Goal: Register for event/course

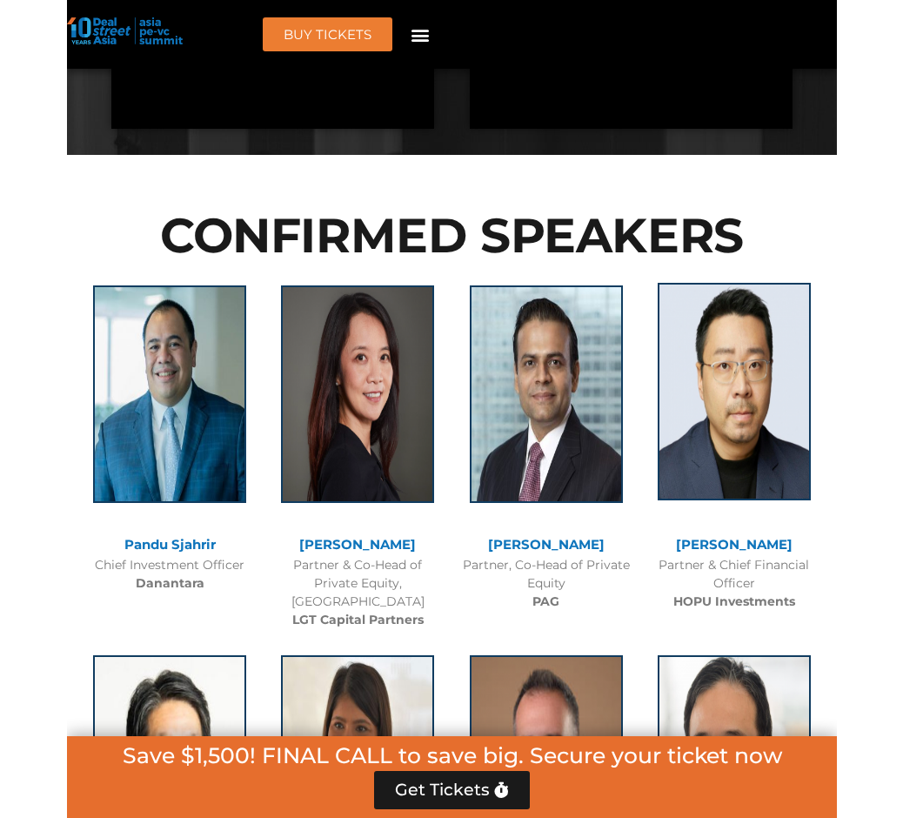
scroll to position [1982, 0]
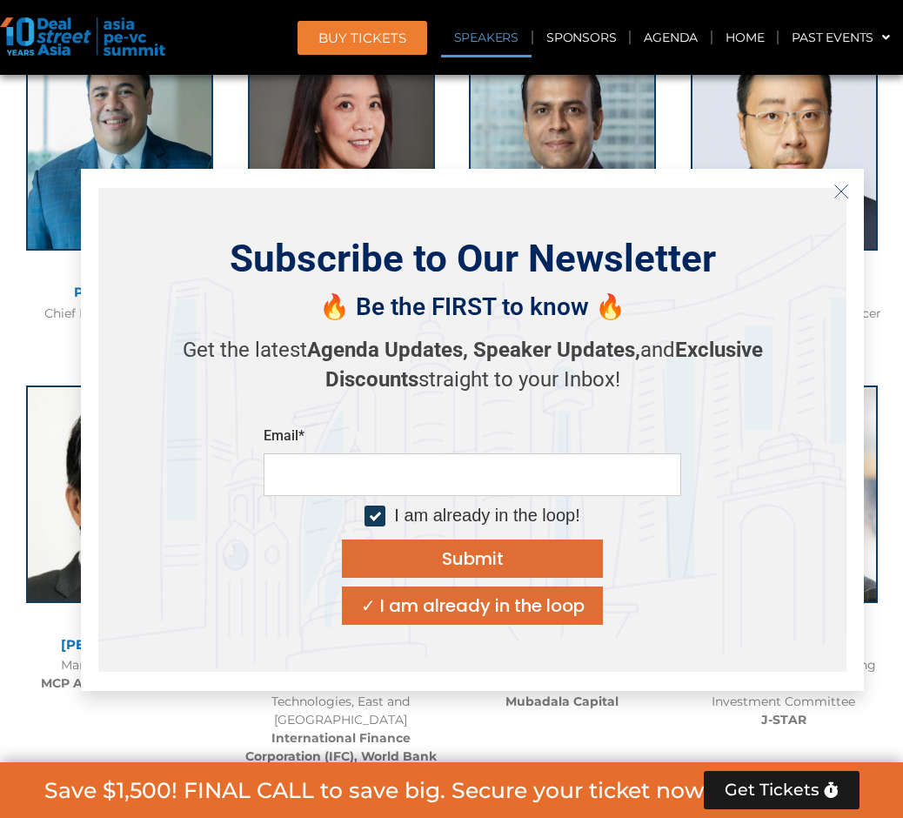
click at [842, 187] on icon "Close" at bounding box center [841, 192] width 16 height 16
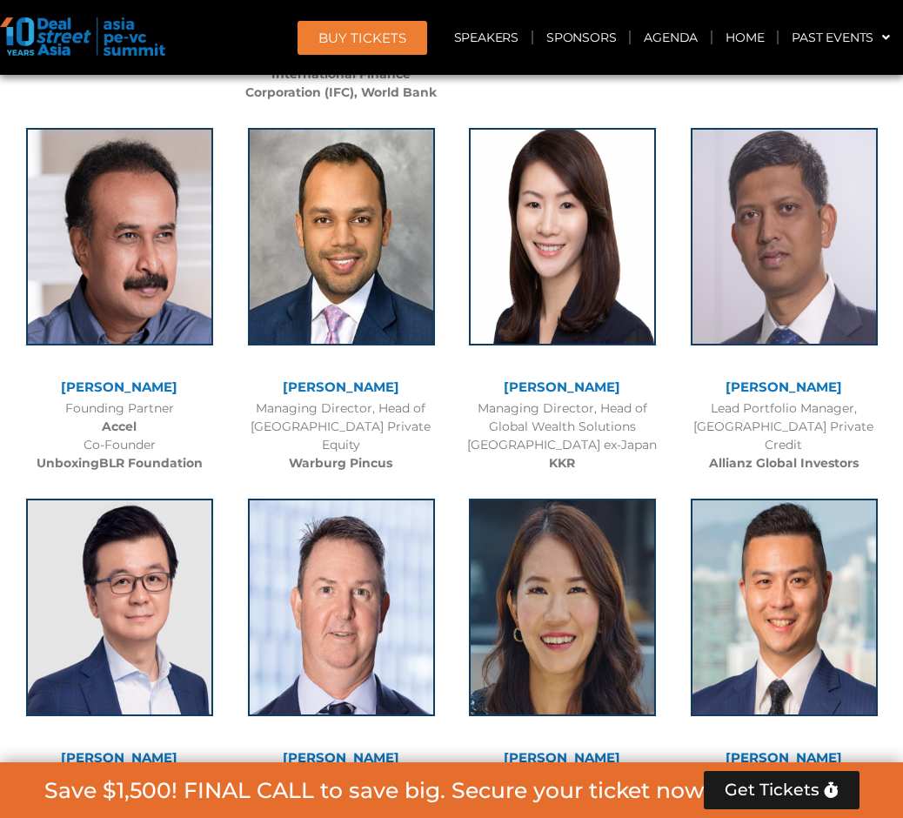
scroll to position [2661, 0]
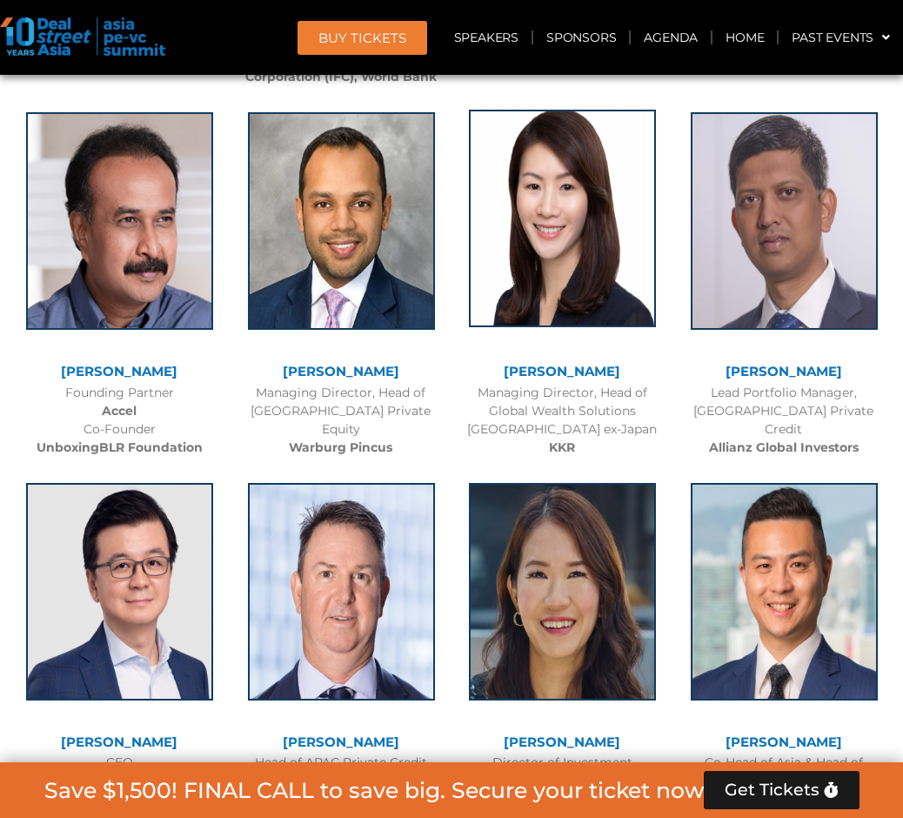
click at [560, 246] on img at bounding box center [562, 218] width 187 height 217
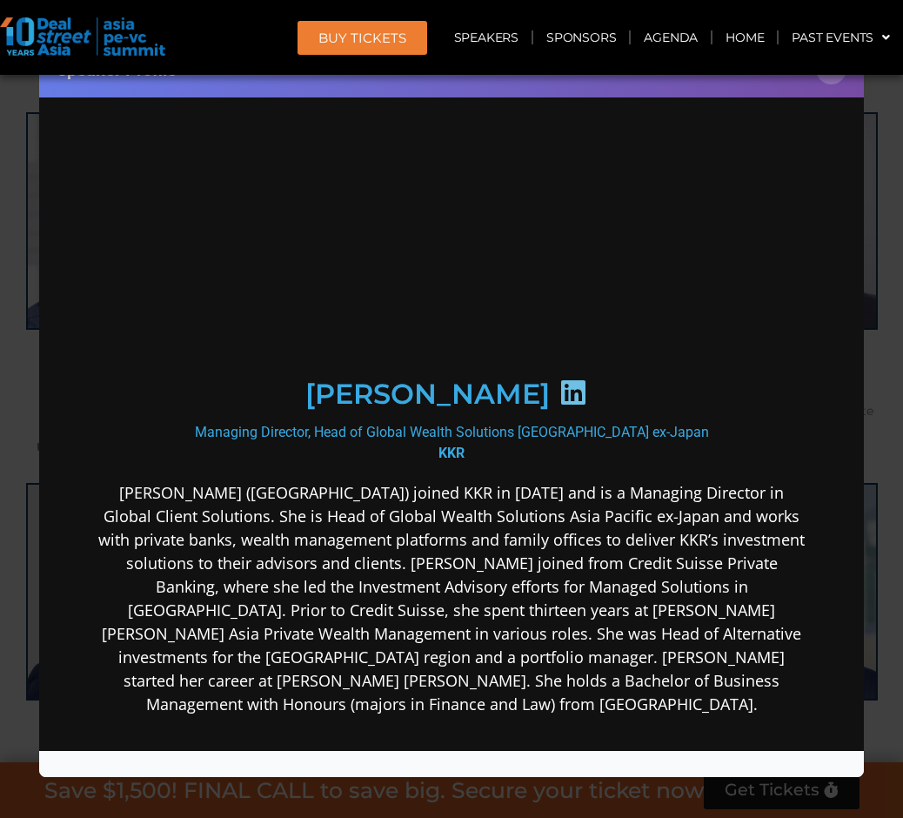
scroll to position [0, 0]
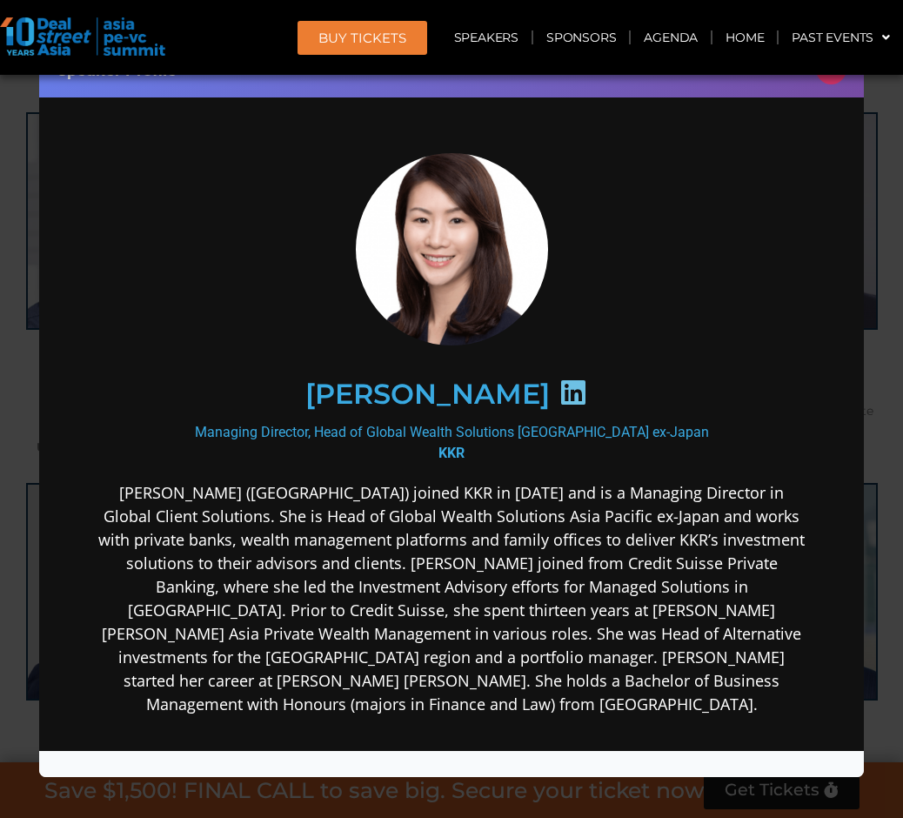
click at [831, 79] on button "×" at bounding box center [831, 69] width 30 height 30
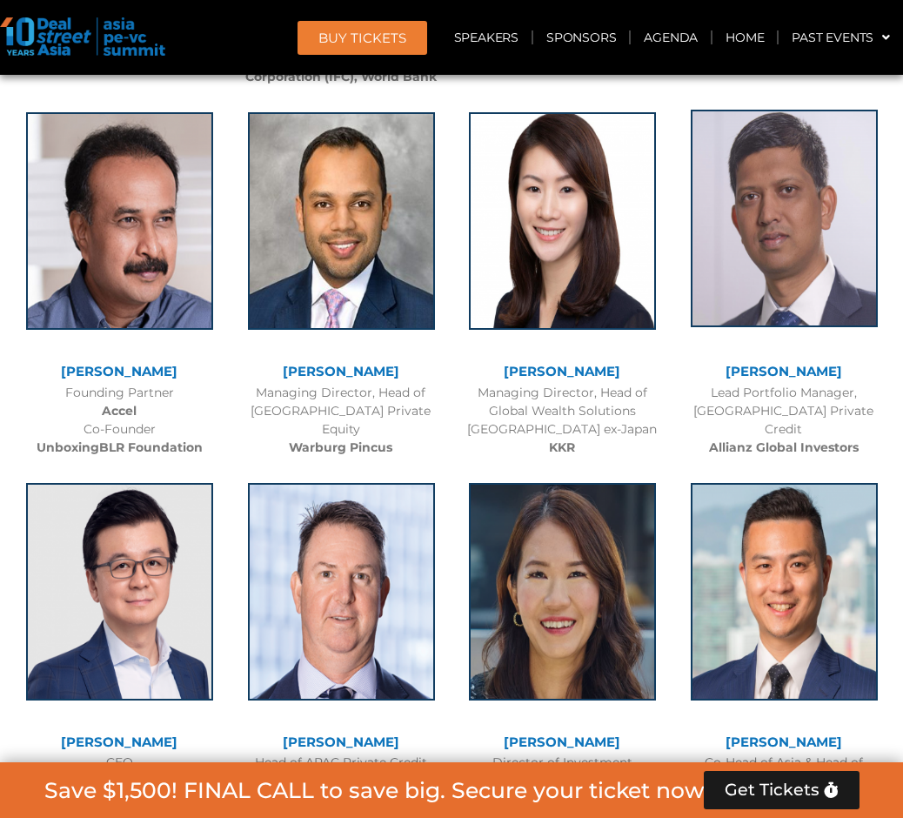
click at [807, 271] on img at bounding box center [784, 218] width 187 height 217
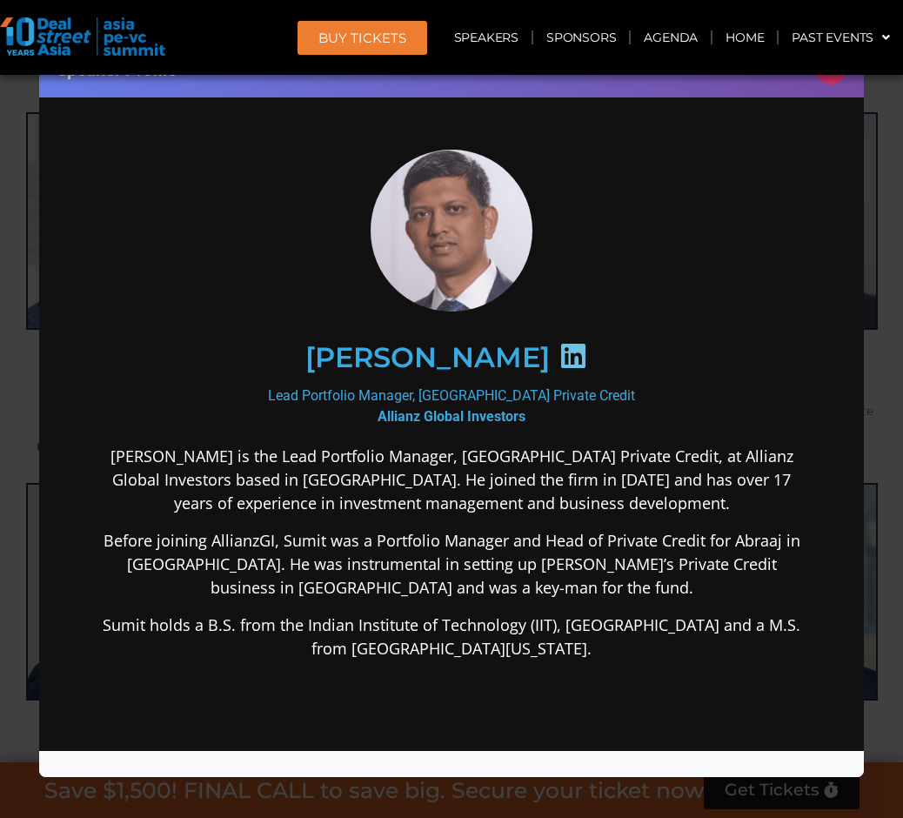
click at [830, 77] on button "×" at bounding box center [831, 69] width 30 height 30
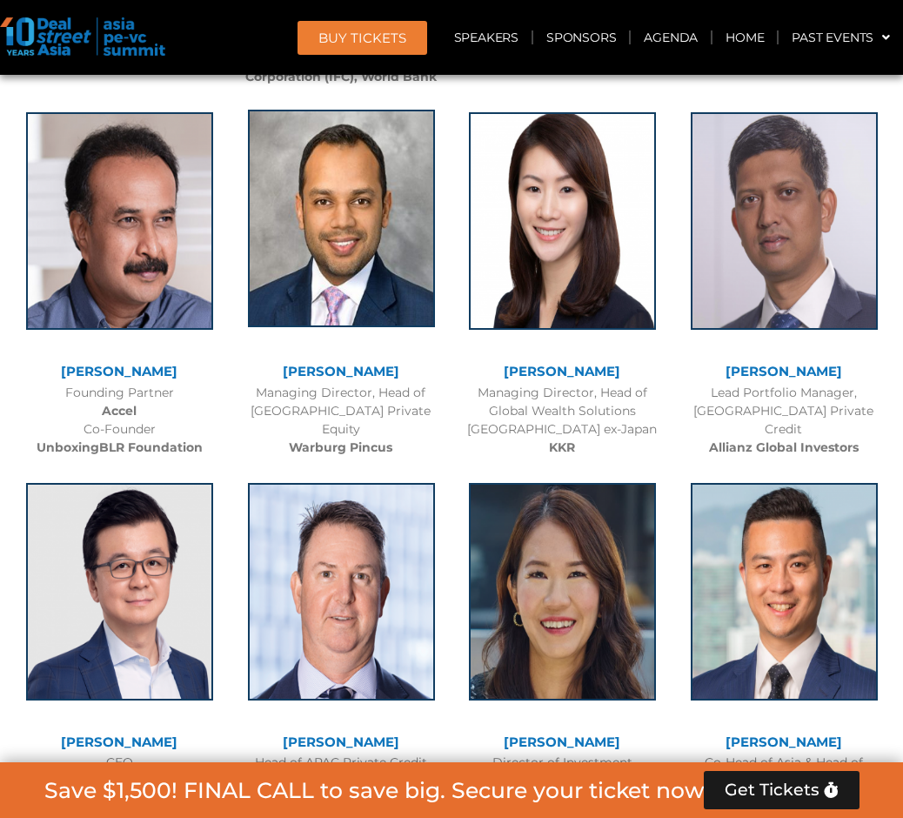
click at [358, 234] on img at bounding box center [341, 218] width 187 height 217
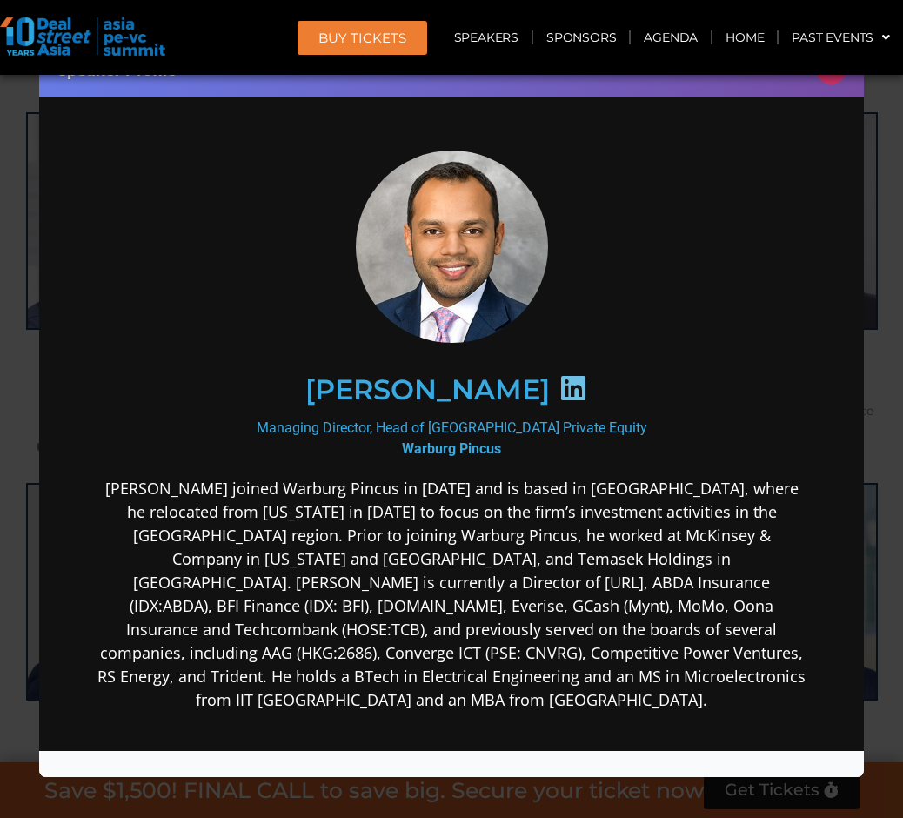
click at [832, 79] on button "×" at bounding box center [831, 69] width 30 height 30
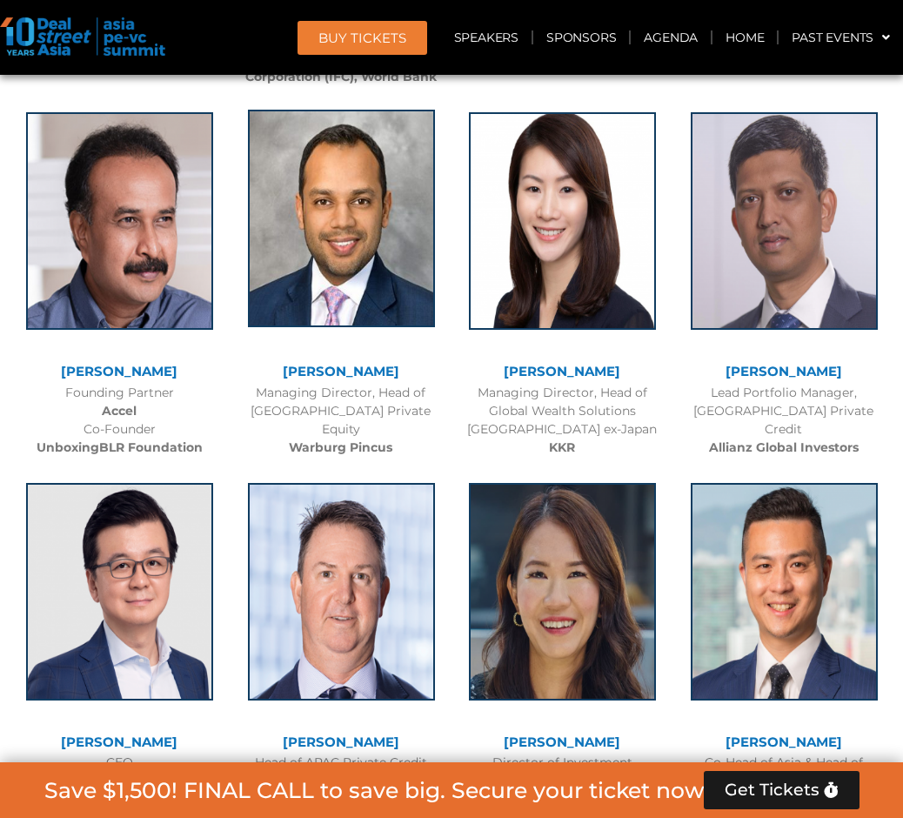
click at [343, 242] on img at bounding box center [341, 218] width 187 height 217
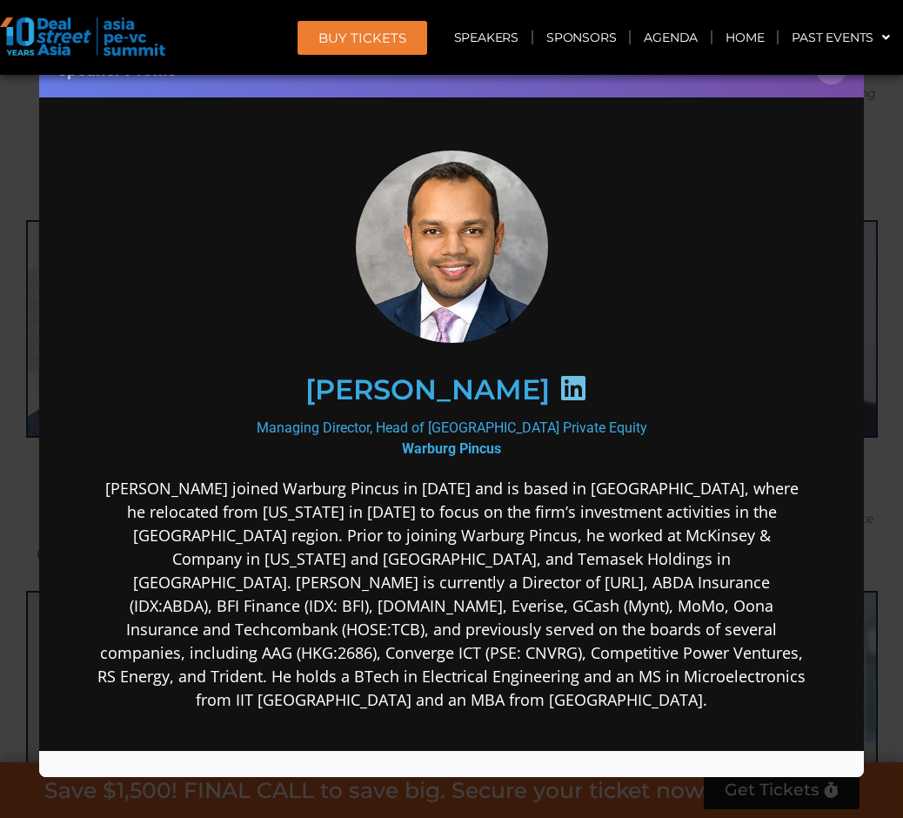
scroll to position [2553, 0]
click at [830, 79] on button "×" at bounding box center [831, 69] width 30 height 30
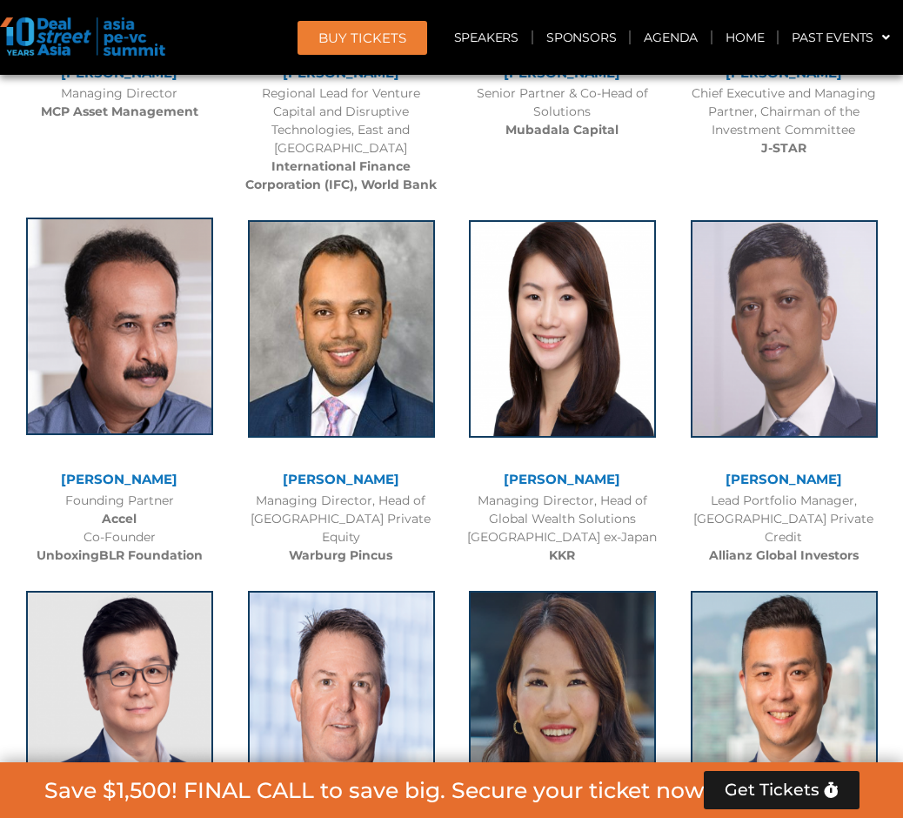
click at [133, 332] on img at bounding box center [119, 325] width 187 height 217
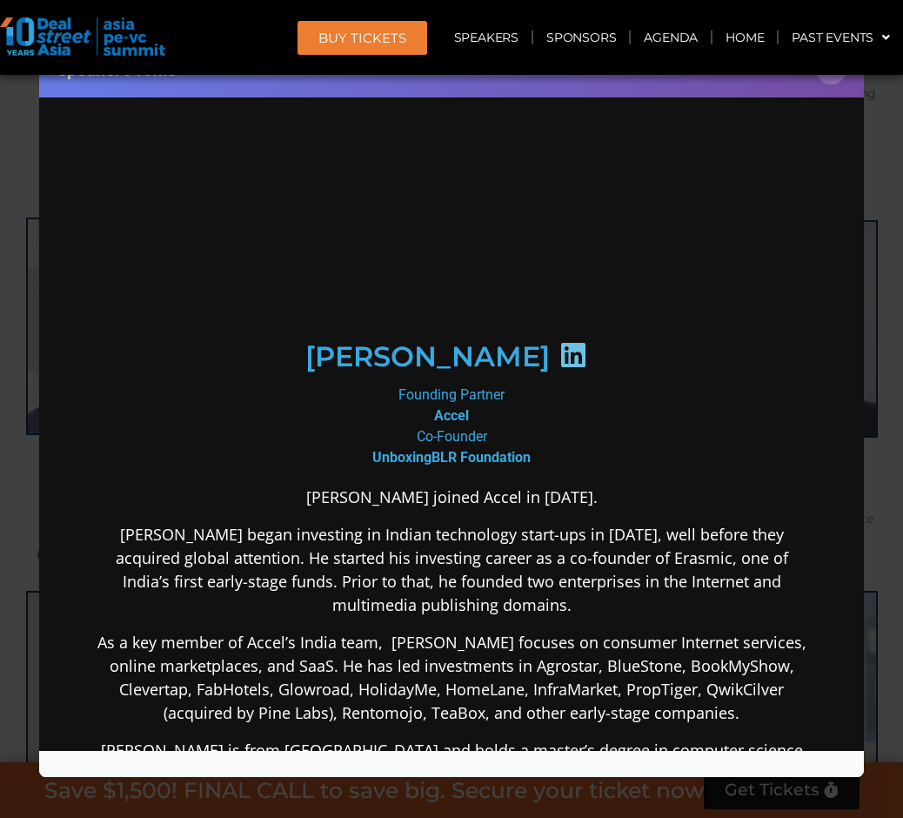
scroll to position [0, 0]
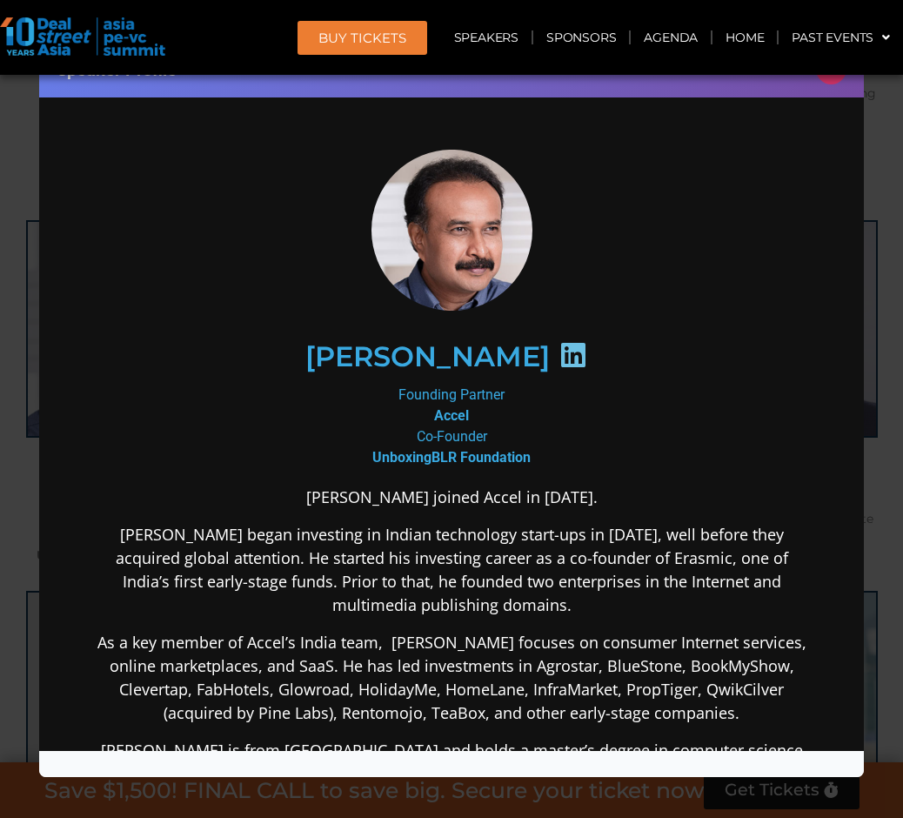
click at [836, 80] on button "×" at bounding box center [831, 69] width 30 height 30
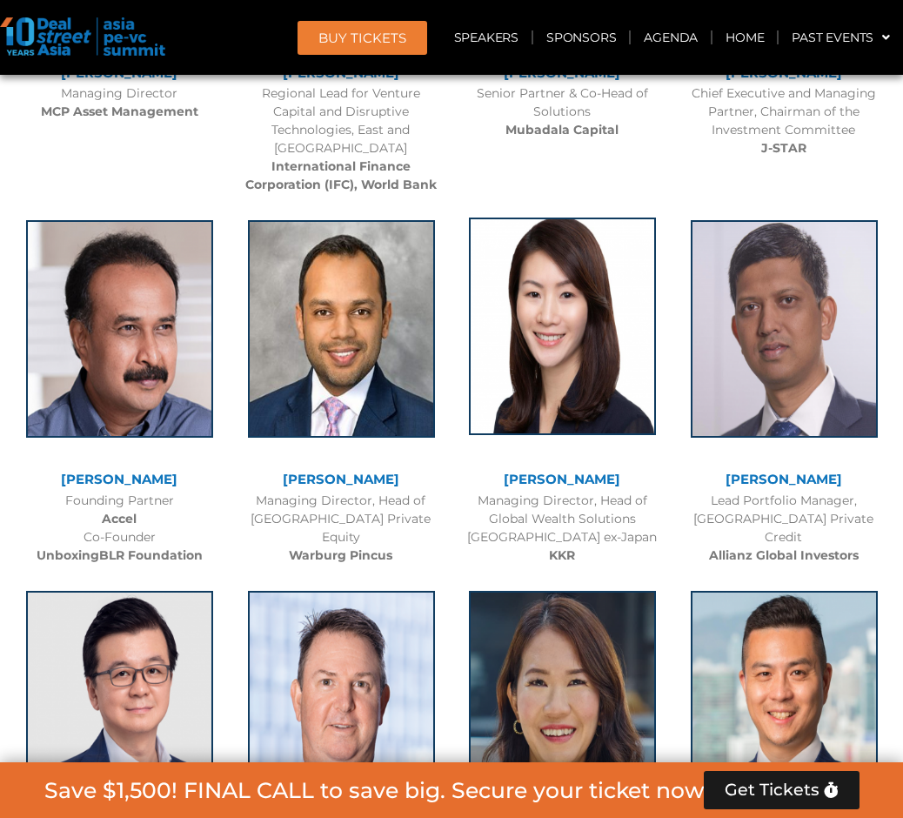
click at [548, 368] on img at bounding box center [562, 325] width 187 height 217
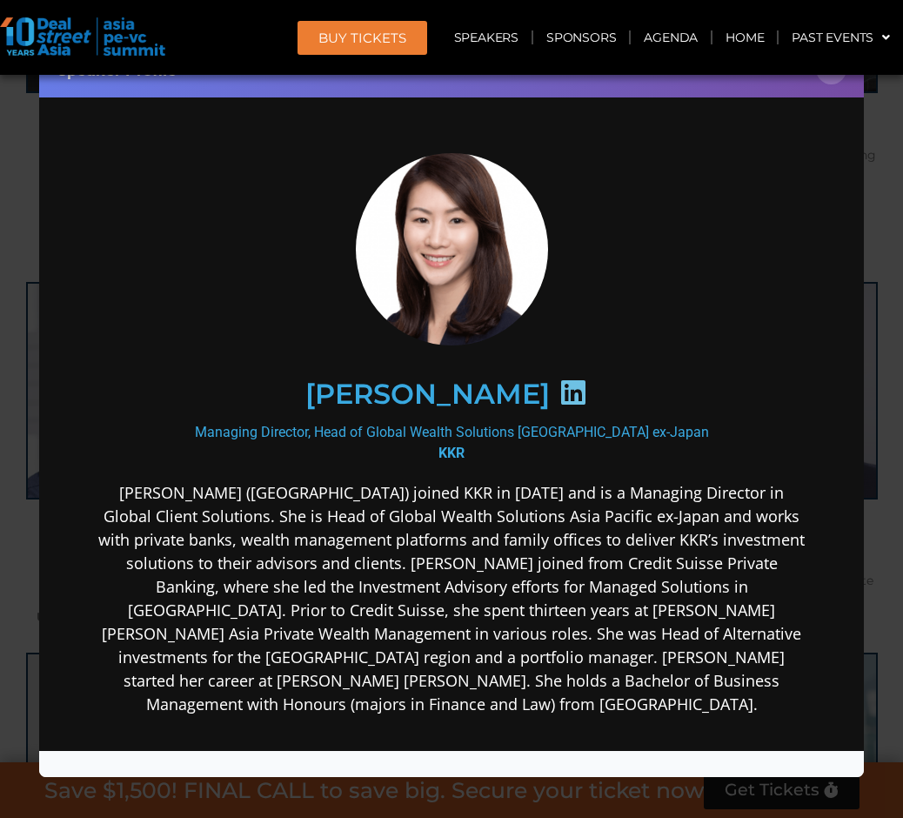
scroll to position [2480, 0]
click at [835, 77] on button "×" at bounding box center [831, 69] width 30 height 30
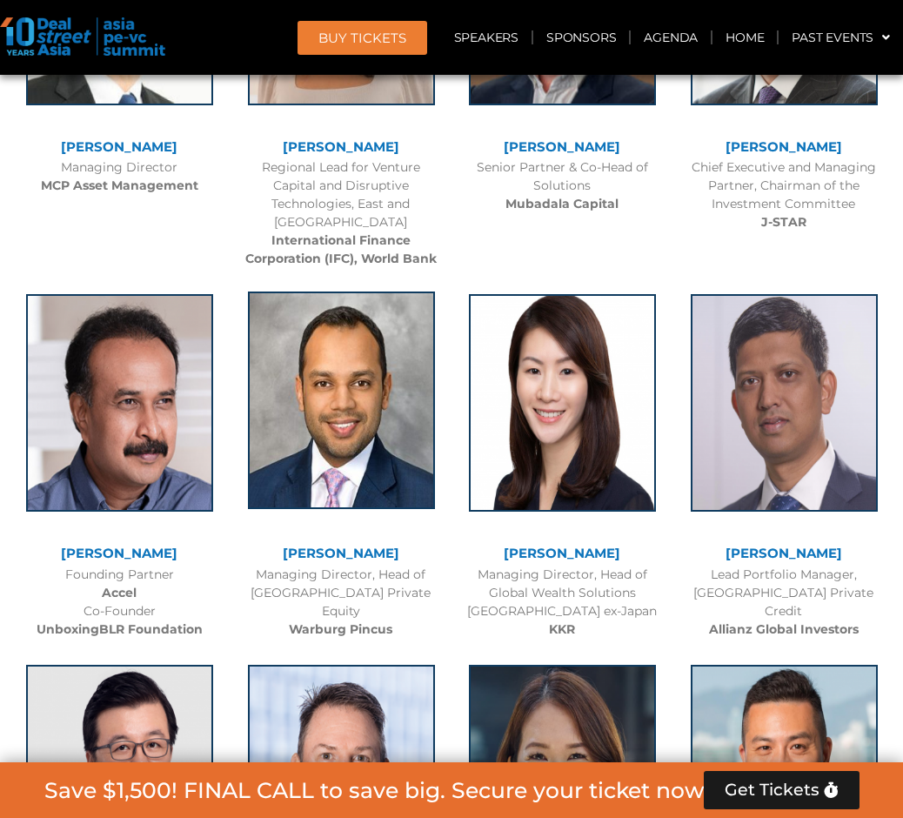
click at [377, 417] on img at bounding box center [341, 399] width 187 height 217
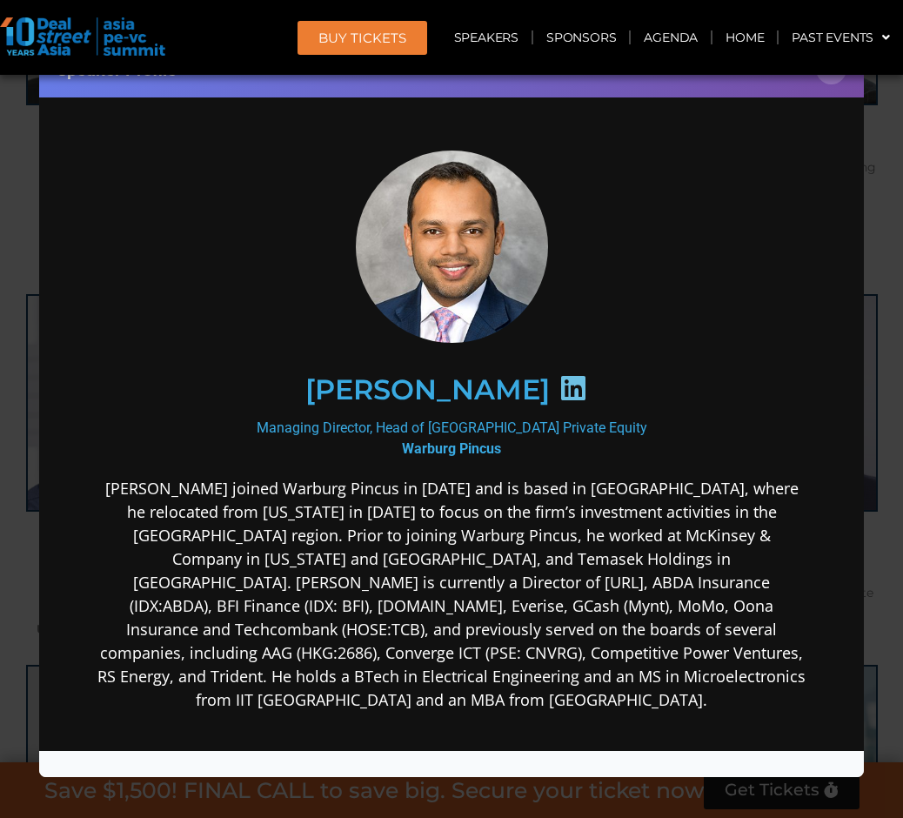
scroll to position [0, 0]
